Goal: Task Accomplishment & Management: Manage account settings

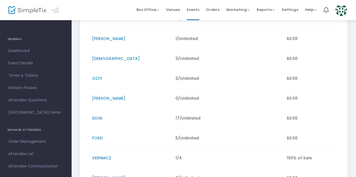
scroll to position [109, 0]
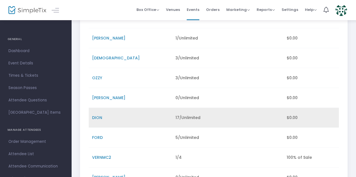
click at [96, 117] on span "DION" at bounding box center [97, 118] width 10 height 6
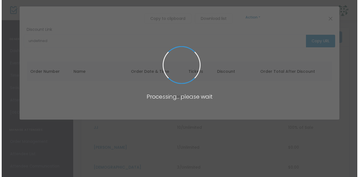
scroll to position [0, 0]
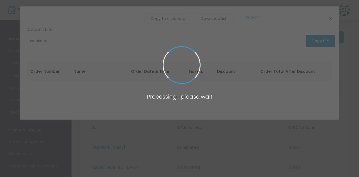
type input "https://www.simpletix.com/e/fightworld-40-culpepper-vs-gutierrez-tickets-221227…"
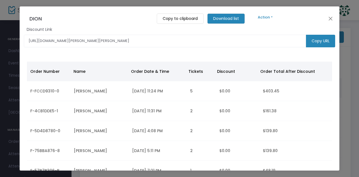
click at [231, 20] on m-button "Download list" at bounding box center [226, 18] width 38 height 10
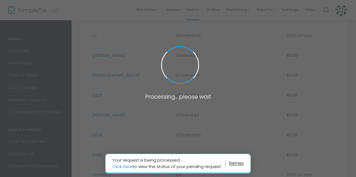
scroll to position [98, 0]
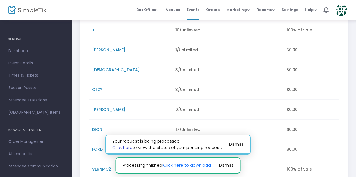
click at [126, 148] on link "Click here" at bounding box center [122, 148] width 20 height 6
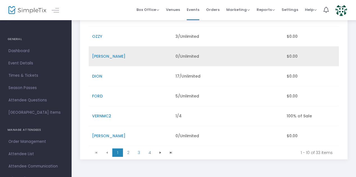
scroll to position [150, 0]
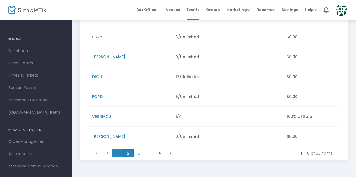
click at [127, 151] on span "2" at bounding box center [128, 153] width 11 height 8
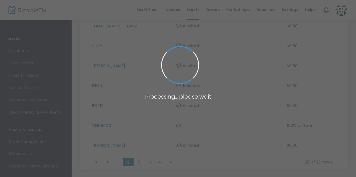
scroll to position [176, 0]
click at [129, 125] on span at bounding box center [178, 88] width 356 height 177
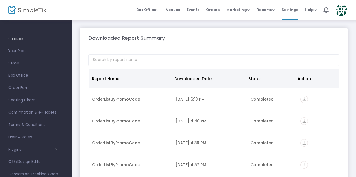
click at [233, 47] on m-panel-header "Downloaded Report Summary" at bounding box center [213, 38] width 267 height 20
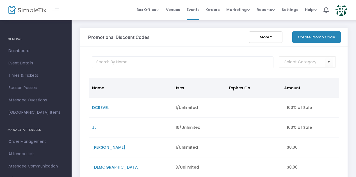
click at [118, 26] on div "Promotional Discount Codes More Export List Import List Import from Groupon Gen…" at bounding box center [214, 179] width 284 height 319
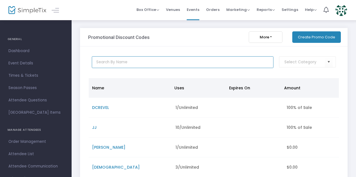
click at [123, 64] on input "text" at bounding box center [182, 62] width 181 height 12
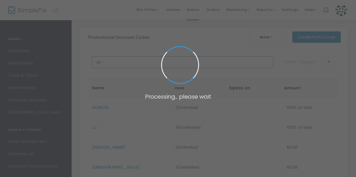
type input "g"
type input "santio"
click at [227, 24] on span at bounding box center [178, 88] width 356 height 177
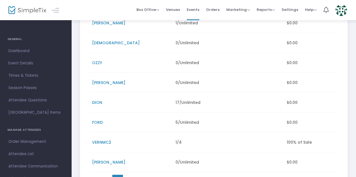
scroll to position [170, 0]
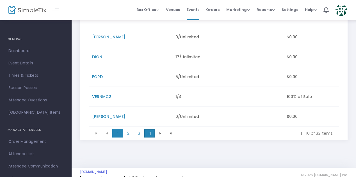
click at [149, 130] on span "4" at bounding box center [149, 133] width 11 height 8
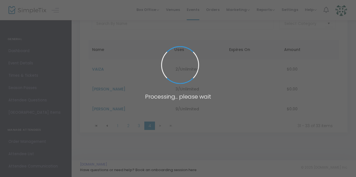
scroll to position [38, 0]
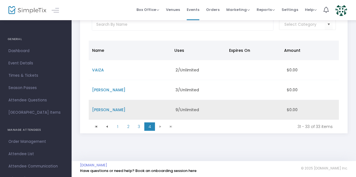
click at [102, 109] on span "[PERSON_NAME]" at bounding box center [108, 110] width 33 height 6
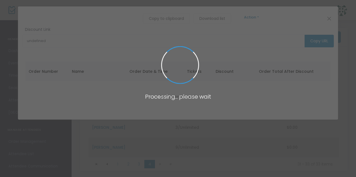
scroll to position [0, 0]
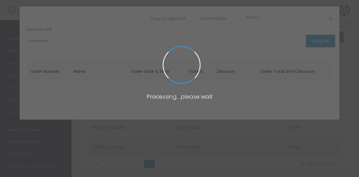
type input "[URL][DOMAIN_NAME][PERSON_NAME][PERSON_NAME][PERSON_NAME]"
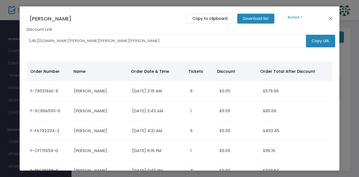
click at [240, 20] on m-button "Download list" at bounding box center [256, 18] width 38 height 10
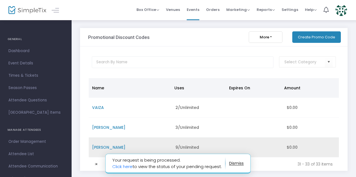
scroll to position [38, 0]
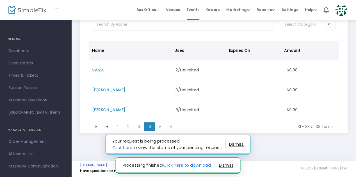
click at [128, 149] on link "Click here" at bounding box center [122, 148] width 20 height 6
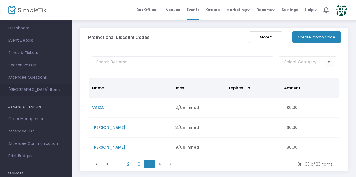
scroll to position [21, 0]
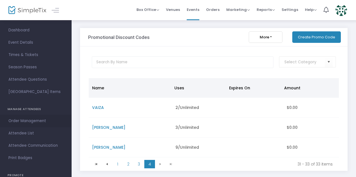
click at [35, 120] on span "Order Management" at bounding box center [35, 121] width 55 height 7
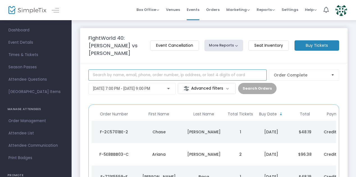
click at [119, 75] on input at bounding box center [177, 75] width 178 height 11
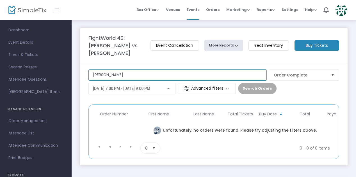
click at [119, 75] on input "WIL NEISH" at bounding box center [177, 75] width 178 height 11
drag, startPoint x: 119, startPoint y: 75, endPoint x: 99, endPoint y: 77, distance: 20.2
click at [99, 77] on input "WIL NEISH" at bounding box center [177, 75] width 178 height 11
type input "WIL"
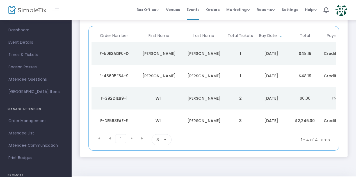
scroll to position [79, 0]
click at [123, 119] on div "F-DE568EAE-E" at bounding box center [114, 120] width 42 height 6
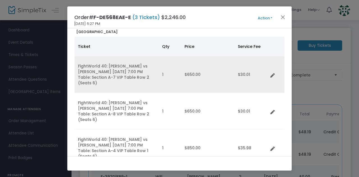
scroll to position [29, 0]
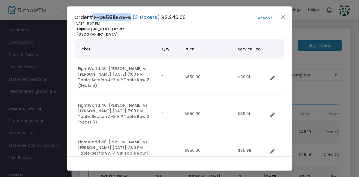
drag, startPoint x: 95, startPoint y: 15, endPoint x: 132, endPoint y: 16, distance: 37.6
click at [132, 16] on h4 "Order# F-DE568EAE-E (3 Tickets) $2,246.00" at bounding box center [129, 17] width 111 height 8
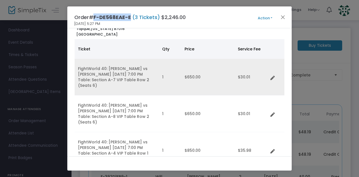
scroll to position [0, 0]
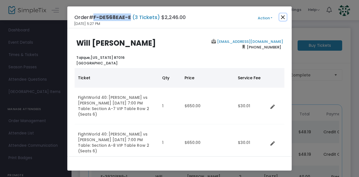
click at [284, 18] on button "Close" at bounding box center [282, 16] width 7 height 7
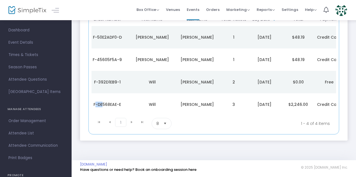
scroll to position [0, 6]
drag, startPoint x: 93, startPoint y: 103, endPoint x: 308, endPoint y: 102, distance: 215.4
click at [308, 102] on tr "F-DE568EAE-E Will Neish 3 6/5/2025 $2,246.00 Credit Card Public Checkout" at bounding box center [228, 104] width 286 height 22
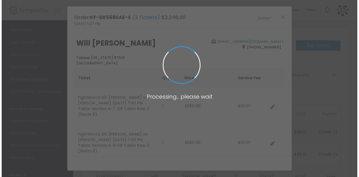
scroll to position [0, 0]
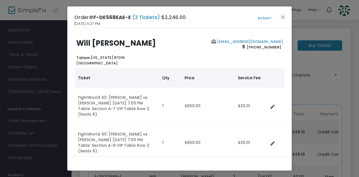
drag, startPoint x: 301, startPoint y: 103, endPoint x: 148, endPoint y: 71, distance: 156.4
click at [148, 71] on th "Ticket" at bounding box center [117, 78] width 84 height 20
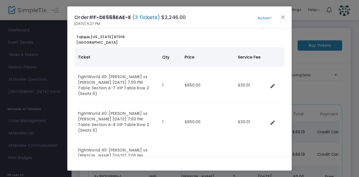
scroll to position [20, 0]
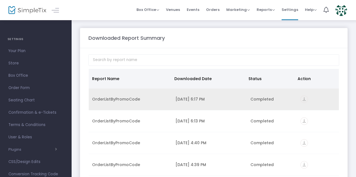
click at [303, 101] on icon "vertical_align_bottom" at bounding box center [304, 100] width 8 height 8
